Goal: Task Accomplishment & Management: Complete application form

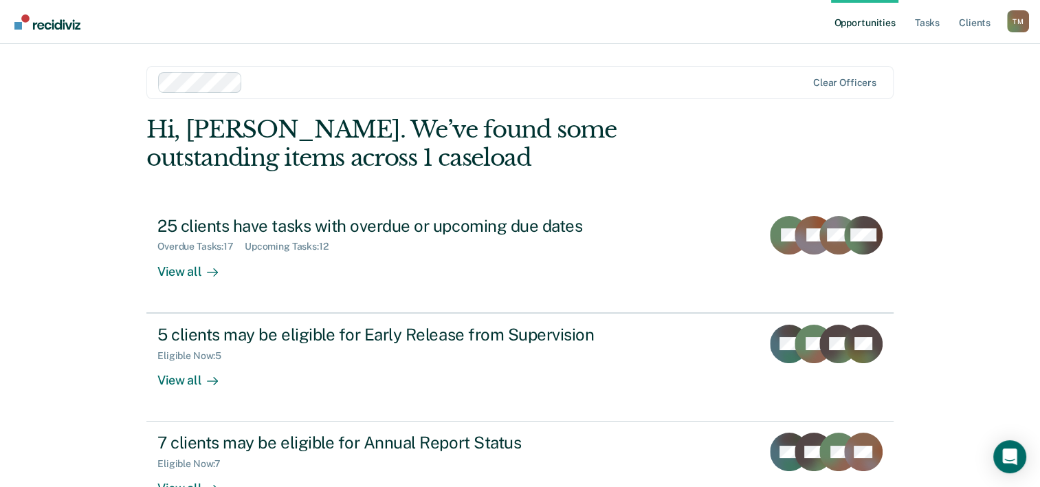
scroll to position [42, 0]
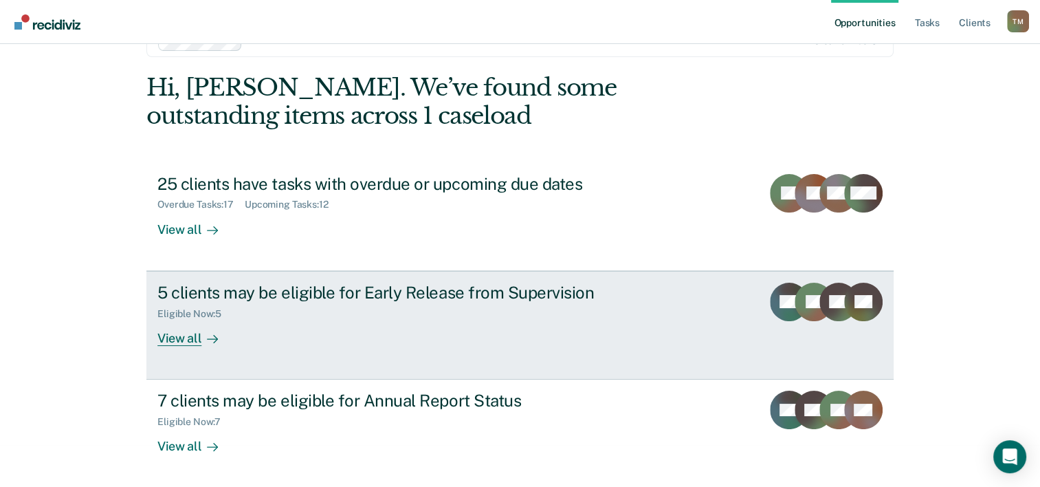
click at [297, 312] on div "Eligible Now : 5" at bounding box center [398, 311] width 483 height 17
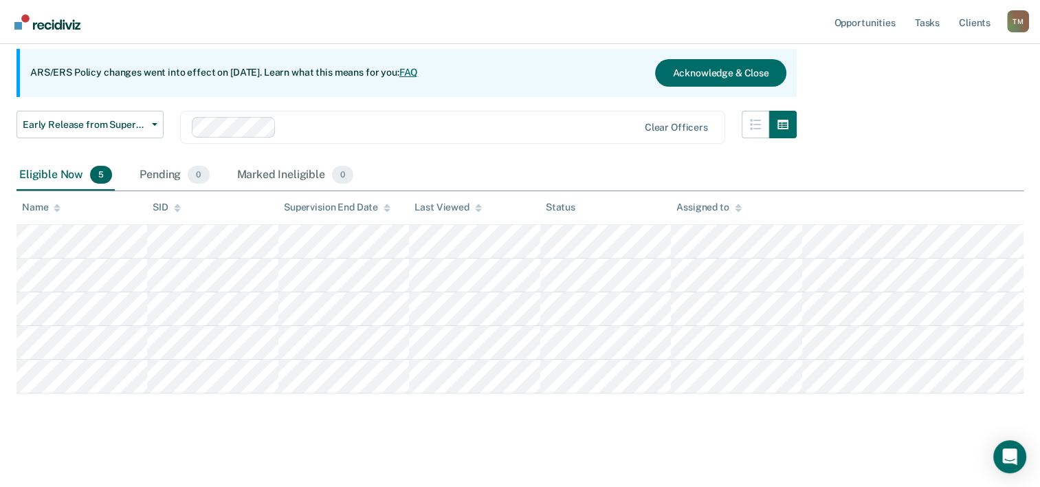
scroll to position [127, 0]
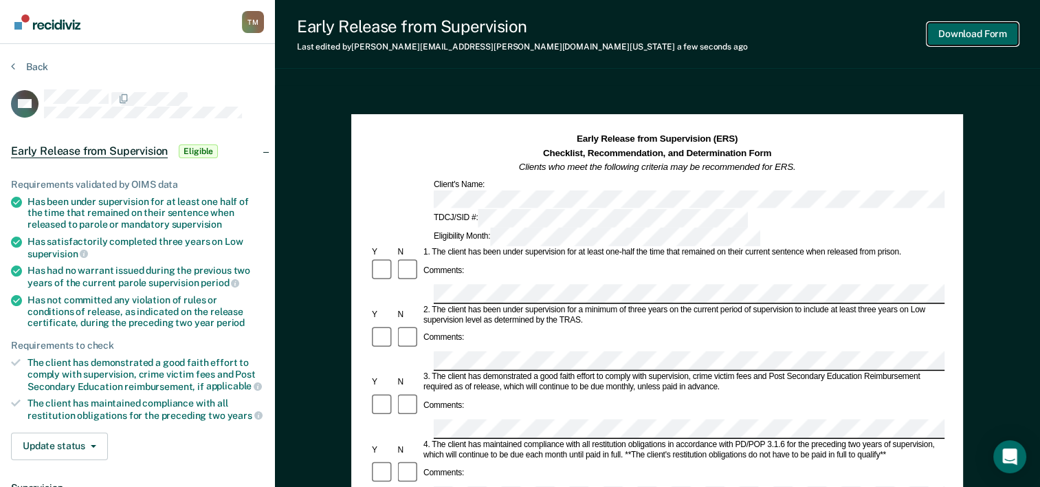
click at [964, 33] on button "Download Form" at bounding box center [973, 34] width 91 height 23
